Goal: Obtain resource: Obtain resource

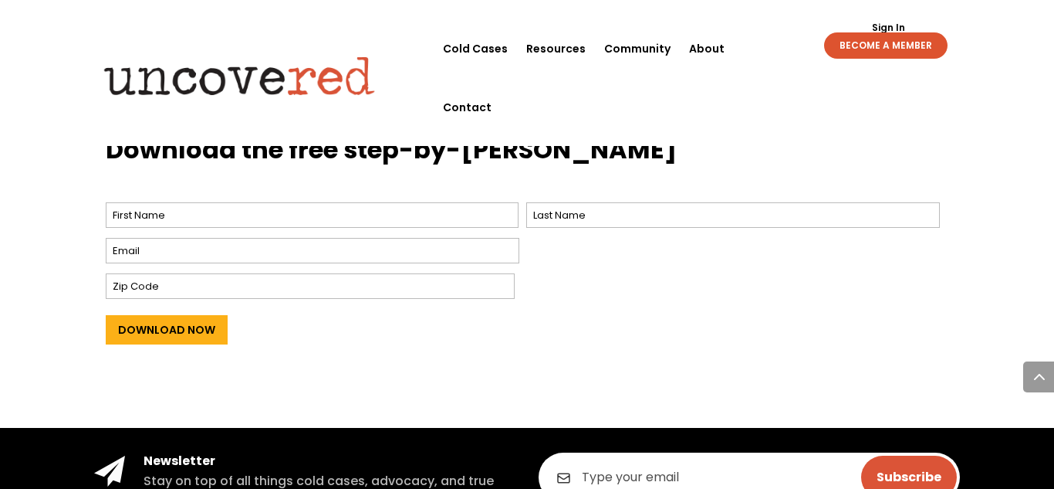
scroll to position [635, 0]
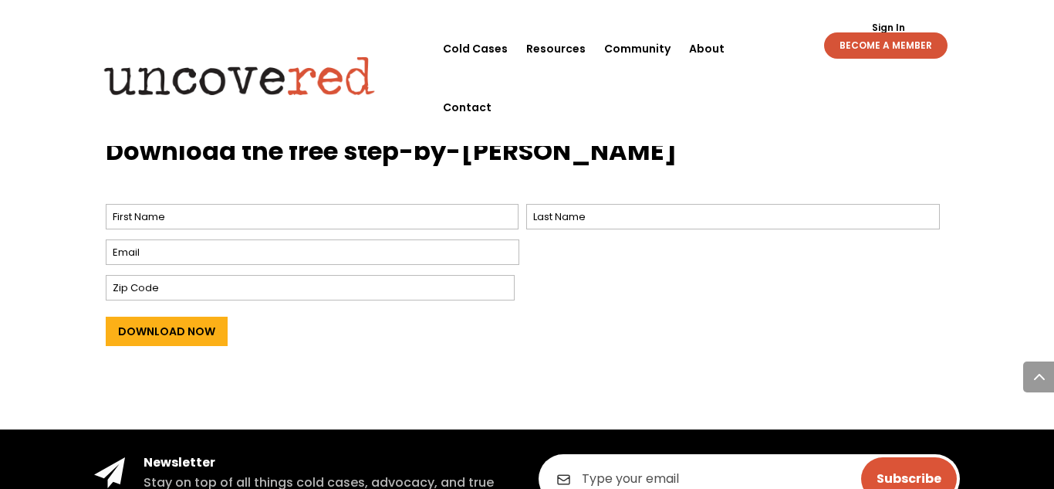
click at [917, 46] on link "BECOME A MEMBER" at bounding box center [885, 45] width 123 height 26
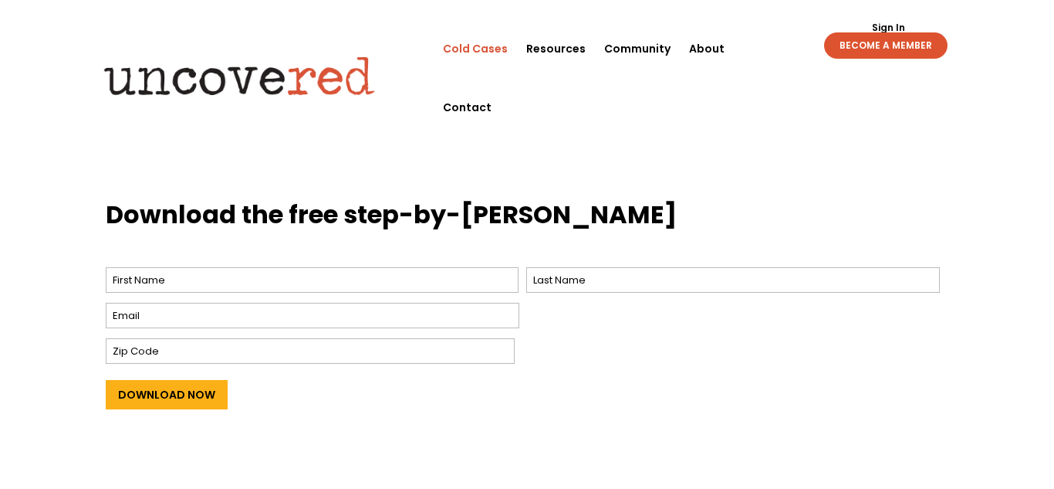
scroll to position [577, 0]
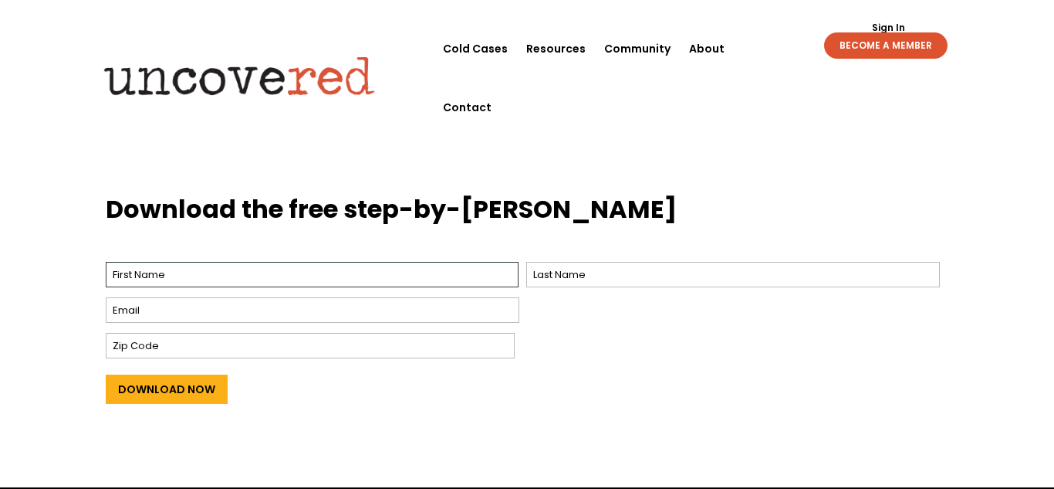
click at [364, 277] on input "First" at bounding box center [313, 274] width 414 height 25
type input "Ace"
type input "Fontenot"
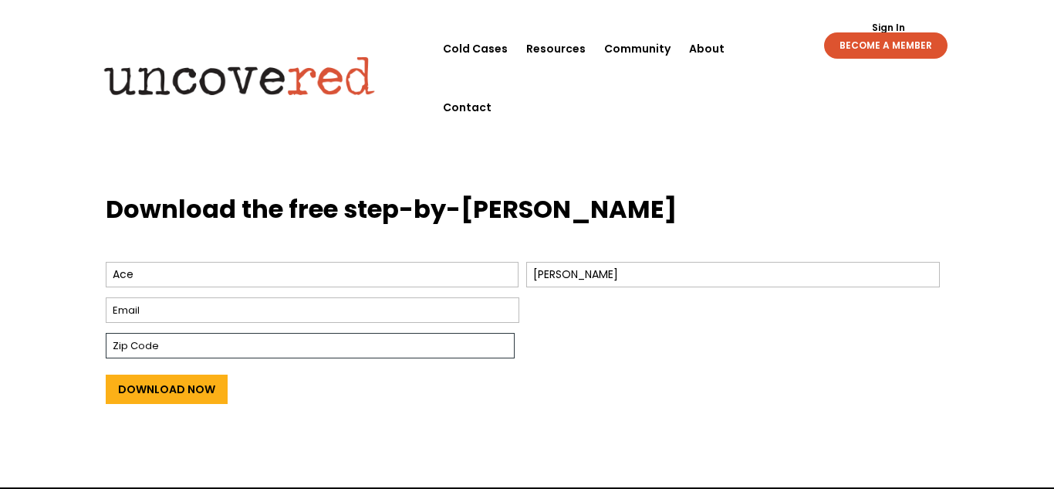
type input "65109"
click at [211, 308] on input "Email *" at bounding box center [313, 309] width 414 height 25
type input "ajiyannafontenot@gmail.com"
click at [244, 348] on input "65109" at bounding box center [310, 345] width 409 height 25
drag, startPoint x: 244, startPoint y: 348, endPoint x: 0, endPoint y: 348, distance: 243.9
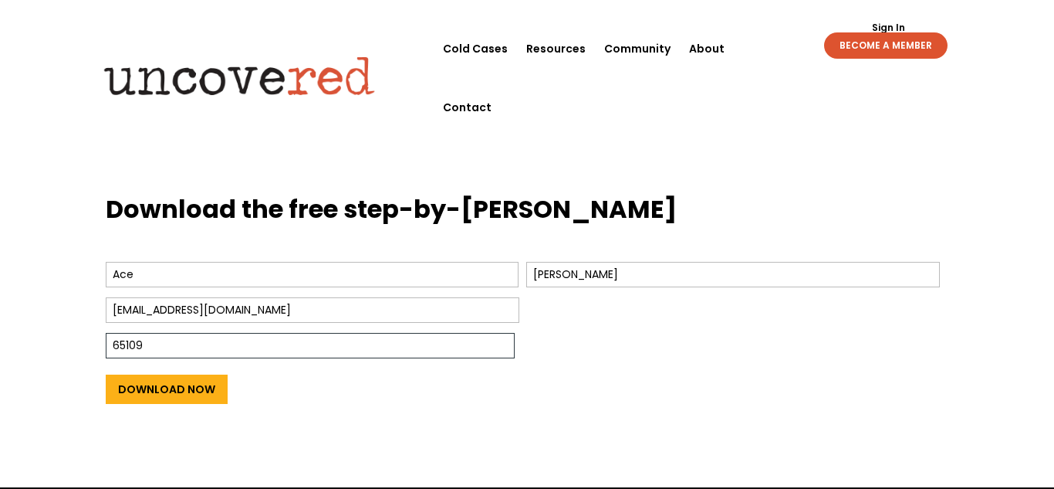
click at [0, 348] on div "Download the free step-by-step guide Name * Ace First Fontenot Last Email * aji…" at bounding box center [527, 329] width 1054 height 316
type input "5"
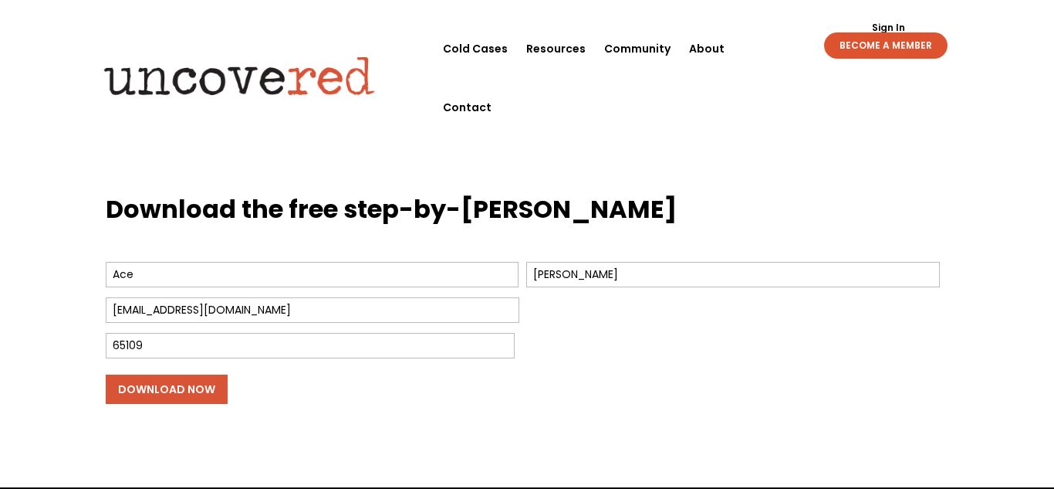
click at [138, 391] on input "Download Now" at bounding box center [167, 388] width 122 height 29
click at [131, 390] on input "Download Now" at bounding box center [167, 388] width 122 height 29
click at [269, 208] on h3 "Download the free step-by-step guide" at bounding box center [528, 213] width 844 height 42
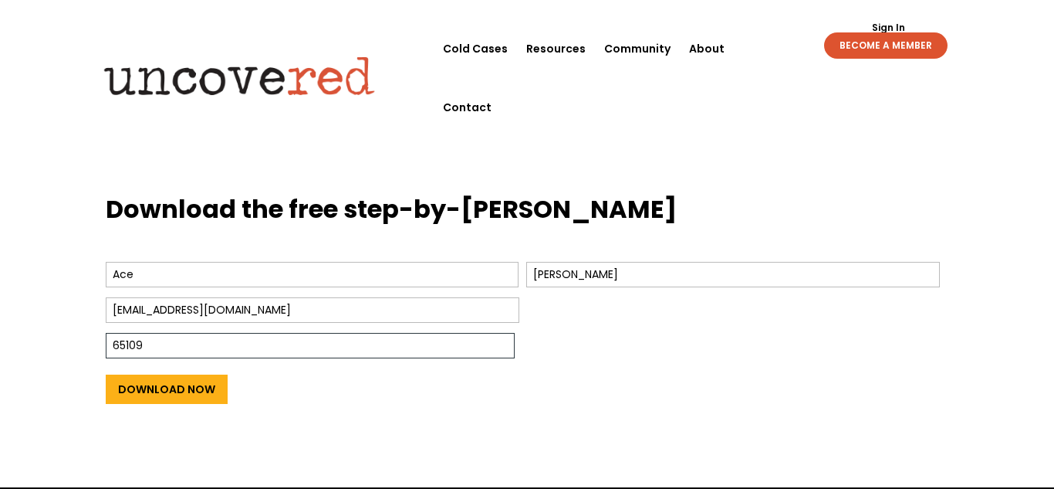
click at [281, 339] on input "65109" at bounding box center [310, 345] width 409 height 25
type input "65109-1970"
